Goal: Obtain resource: Download file/media

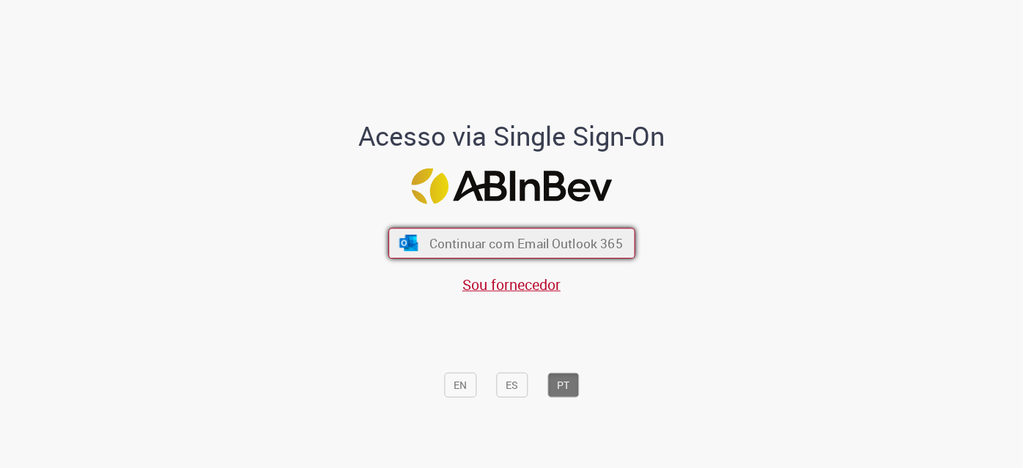
click at [472, 245] on span "Continuar com Email Outlook 365" at bounding box center [525, 243] width 193 height 17
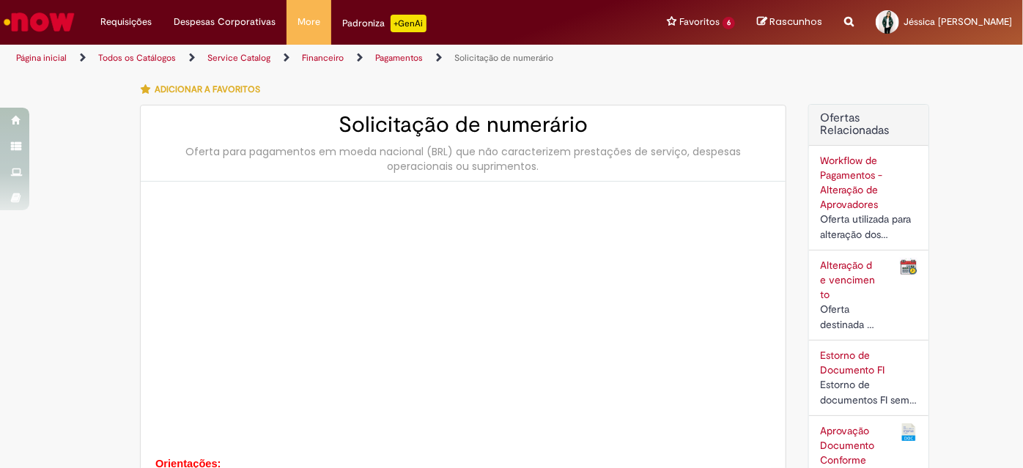
type input "**********"
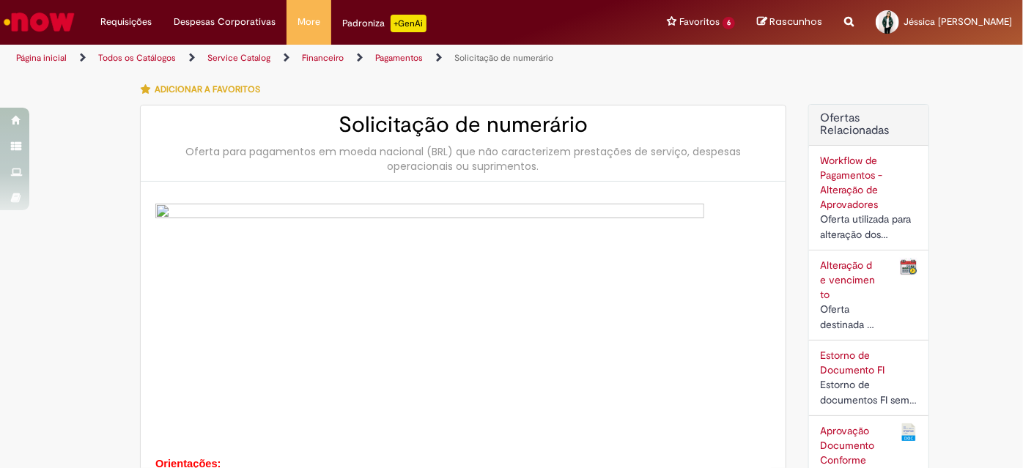
type input "**********"
click at [149, 53] on link "Exibir Todas as Solicitações" at bounding box center [170, 59] width 161 height 16
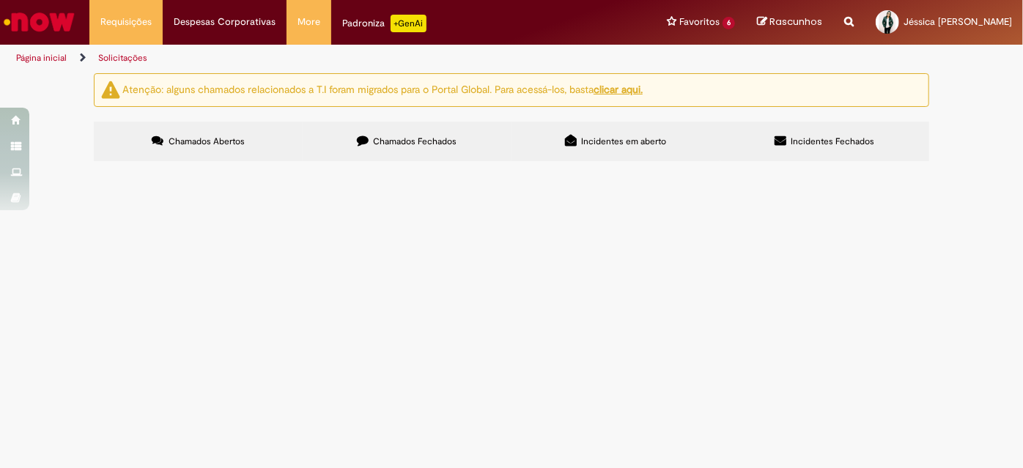
click at [602, 142] on span "Incidentes em aberto" at bounding box center [624, 142] width 85 height 12
click at [475, 141] on label "Chamados Fechados" at bounding box center [407, 142] width 209 height 40
click at [0, 0] on input "Pesquisar" at bounding box center [0, 0] width 0 height 0
paste input "*********"
type input "*********"
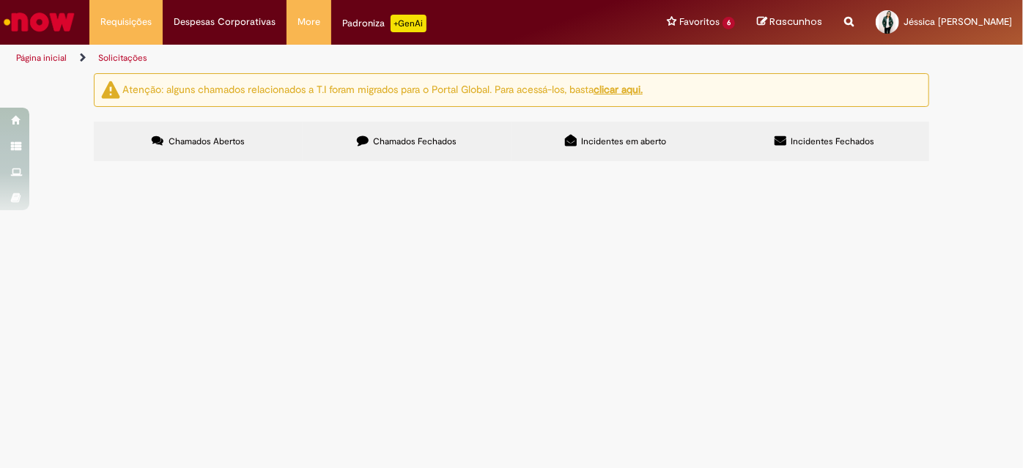
click at [0, 0] on button "Pesquisar" at bounding box center [0, 0] width 0 height 0
click at [0, 0] on td "Solicitação de numerário" at bounding box center [0, 0] width 0 height 0
click at [0, 0] on span "Solicitação de numerário" at bounding box center [0, 0] width 0 height 0
click at [0, 0] on span "R12115345" at bounding box center [0, 0] width 0 height 0
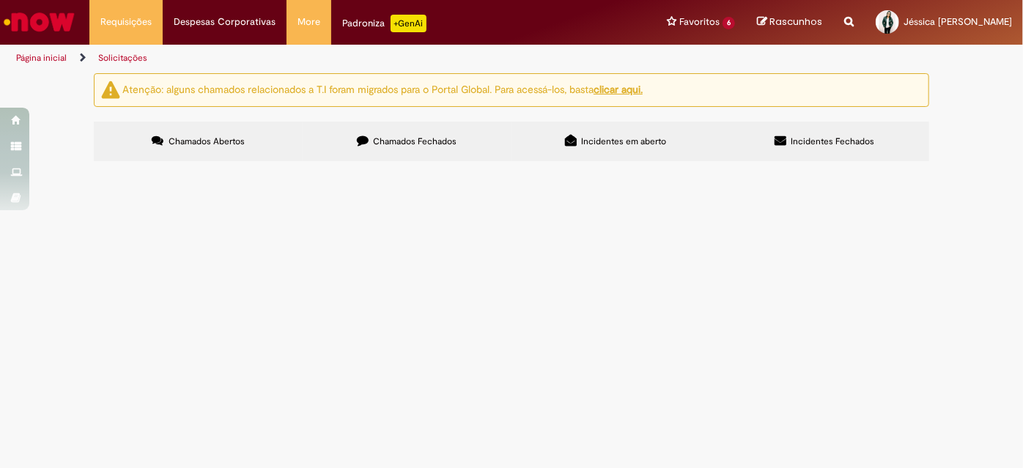
click at [0, 0] on span "R12115345" at bounding box center [0, 0] width 0 height 0
click at [0, 0] on span "Solicitação de numerário" at bounding box center [0, 0] width 0 height 0
click at [234, 267] on main "Solicitações Atenção: alguns chamados relacionados a T.I foram migrados para o …" at bounding box center [511, 271] width 1023 height 396
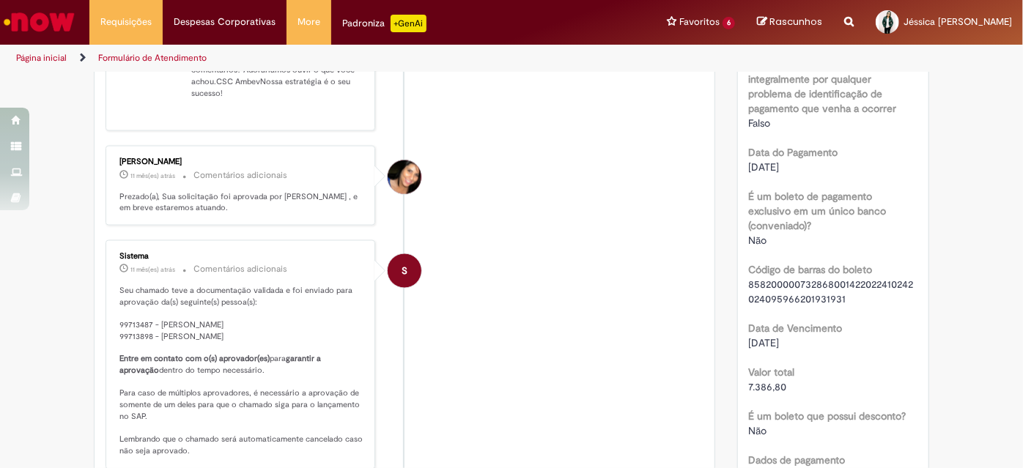
scroll to position [1195, 0]
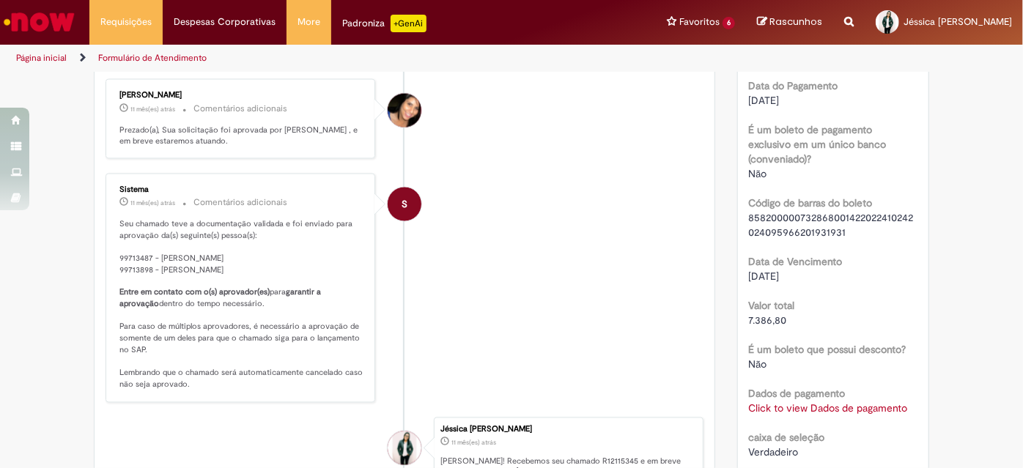
click at [788, 387] on b "Dados de pagamento" at bounding box center [797, 393] width 97 height 13
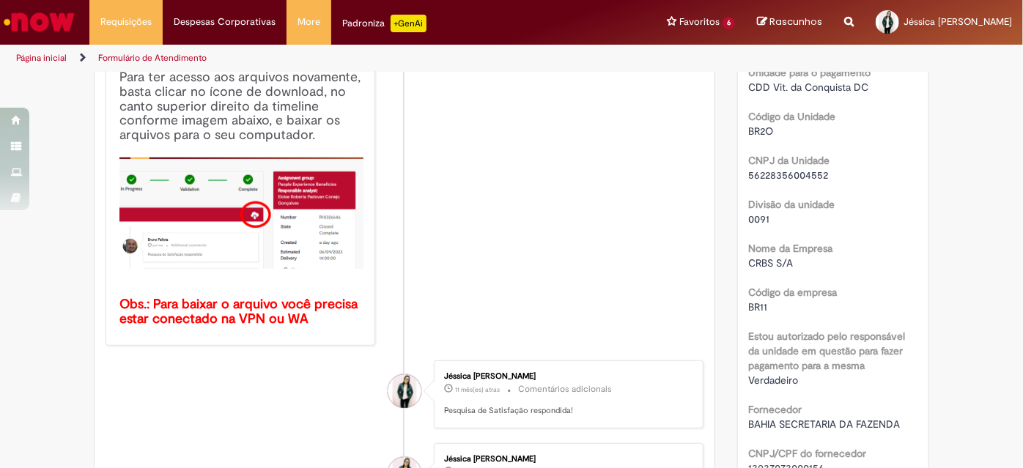
scroll to position [0, 0]
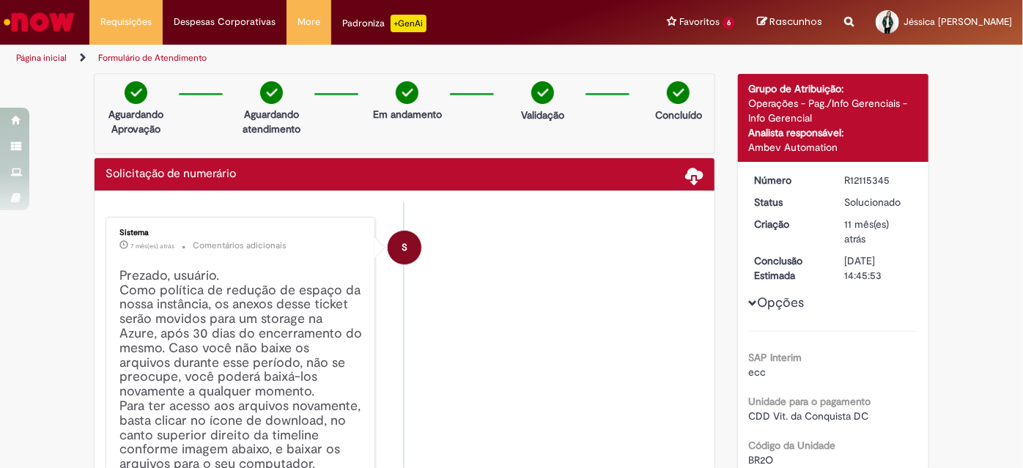
click at [679, 171] on div "Solicitação de numerário" at bounding box center [405, 175] width 598 height 18
click at [687, 178] on span at bounding box center [695, 175] width 18 height 18
click at [690, 174] on span at bounding box center [695, 175] width 18 height 18
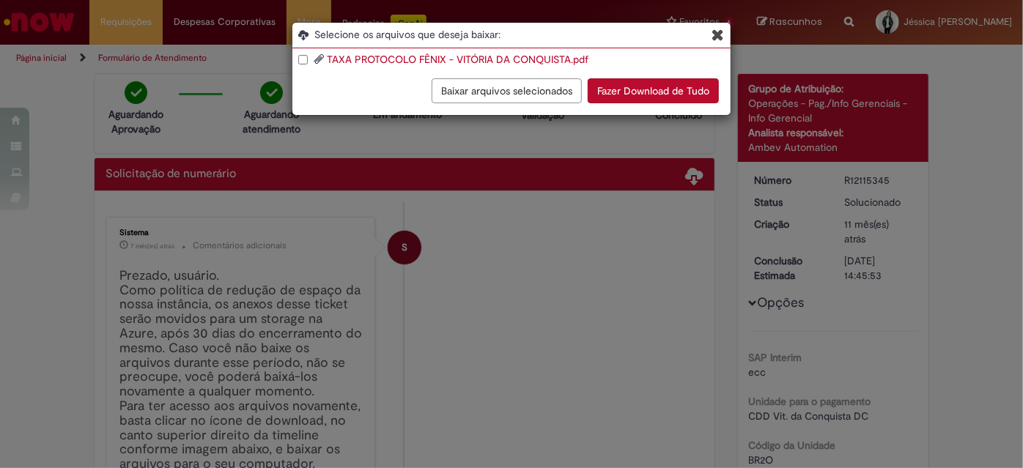
click at [550, 99] on button "Baixar arquivos selecionados" at bounding box center [507, 90] width 150 height 25
click at [376, 66] on label "TAXA PROTOCOLO FÊNIX - VITÓRIA DA CONQUISTA.pdf" at bounding box center [451, 59] width 275 height 15
click at [456, 60] on link "TAXA PROTOCOLO FÊNIX - VITÓRIA DA CONQUISTA.pdf" at bounding box center [458, 59] width 262 height 13
